Goal: Check status: Check status

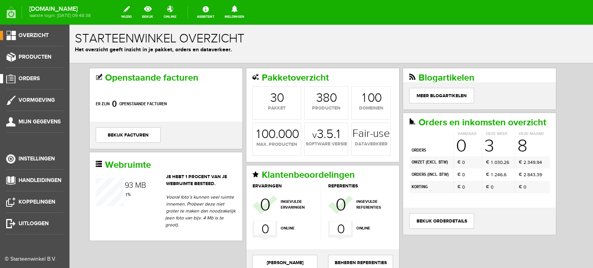
click at [31, 78] on span "Orders" at bounding box center [29, 78] width 21 height 7
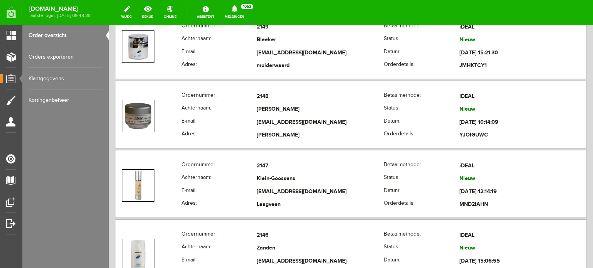
scroll to position [293, 0]
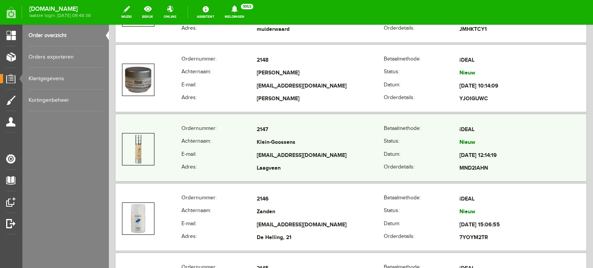
click at [267, 146] on td "Klein-Goossens" at bounding box center [320, 143] width 127 height 13
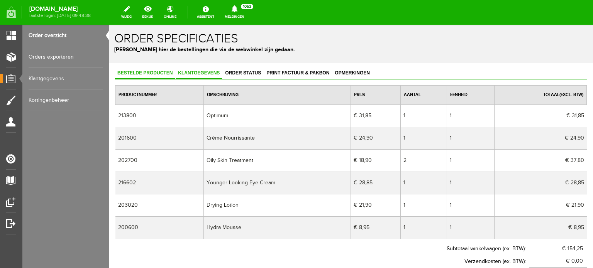
click at [206, 71] on span "Klantgegevens" at bounding box center [199, 72] width 46 height 5
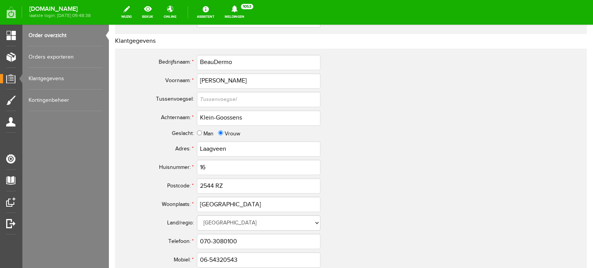
scroll to position [365, 0]
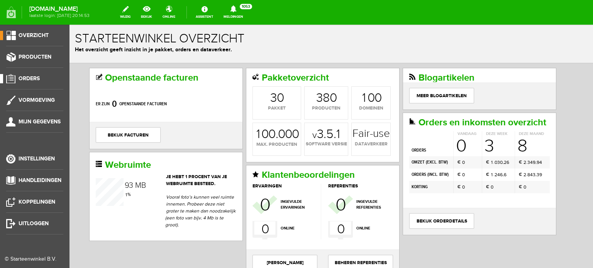
click at [34, 77] on span "Orders" at bounding box center [29, 78] width 21 height 7
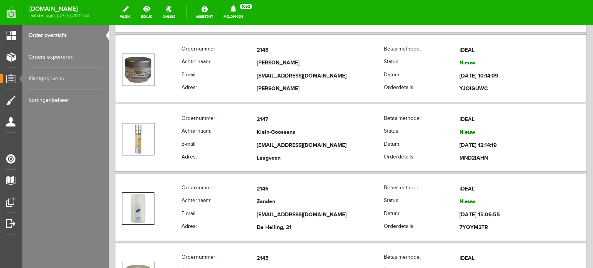
scroll to position [314, 0]
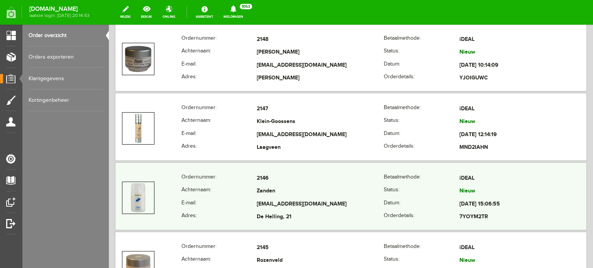
click at [257, 192] on td "Zanden" at bounding box center [320, 191] width 127 height 13
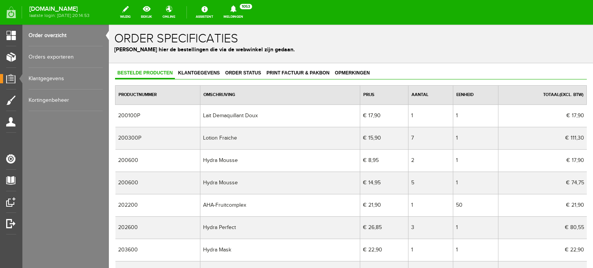
click at [216, 105] on td "Lait Demaquillant Doux" at bounding box center [280, 116] width 160 height 22
click at [196, 71] on span "Klantgegevens" at bounding box center [199, 72] width 46 height 5
